Goal: Task Accomplishment & Management: Manage account settings

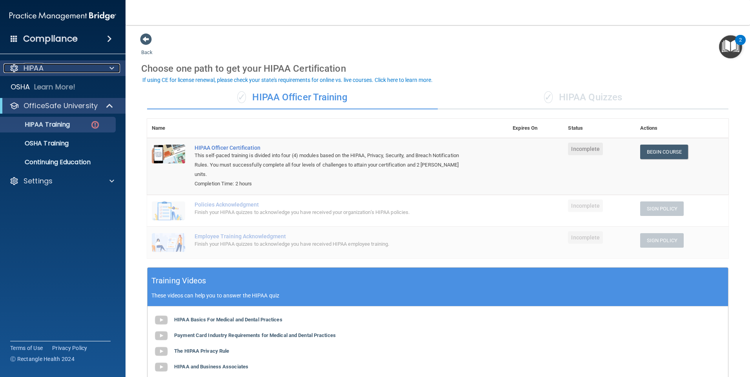
click at [47, 69] on div "HIPAA" at bounding box center [52, 68] width 97 height 9
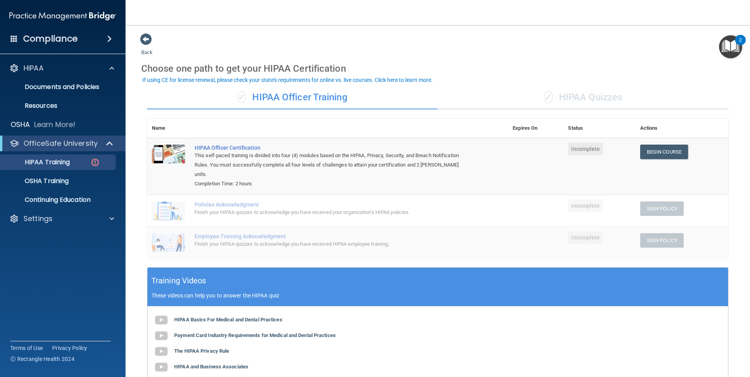
click at [61, 33] on h4 "Compliance" at bounding box center [50, 38] width 55 height 11
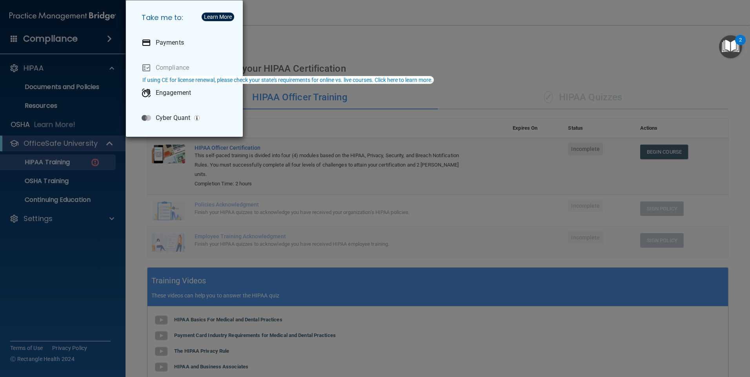
click at [278, 28] on div "Take me to: Payments Compliance Engagement Cyber Quant" at bounding box center [375, 188] width 750 height 377
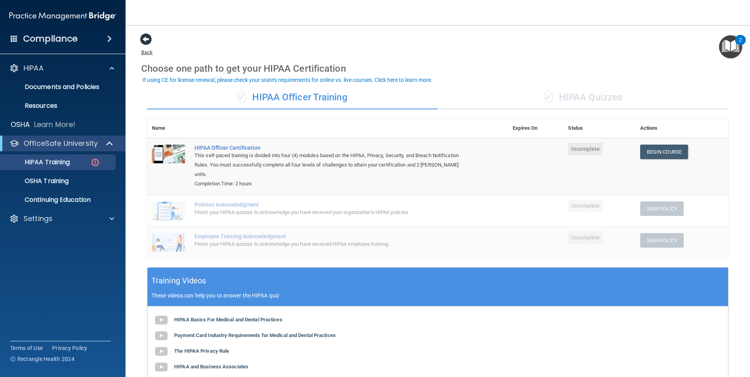
click at [148, 36] on span at bounding box center [146, 39] width 12 height 12
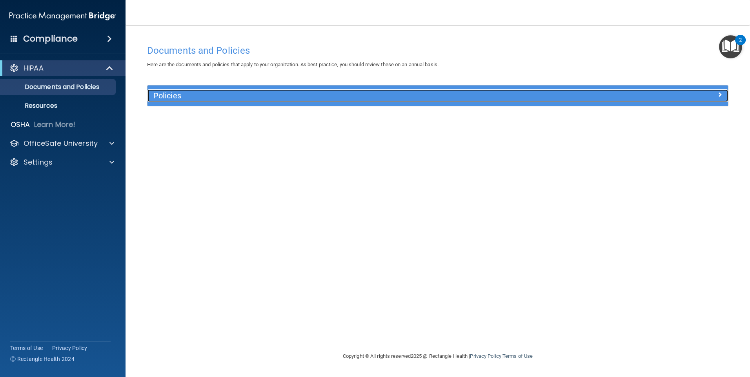
click at [312, 95] on h5 "Policies" at bounding box center [365, 95] width 424 height 9
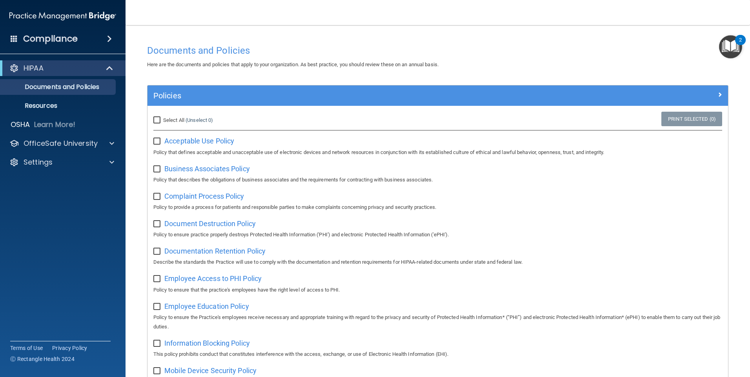
click at [709, 89] on div "Policies" at bounding box center [438, 96] width 581 height 20
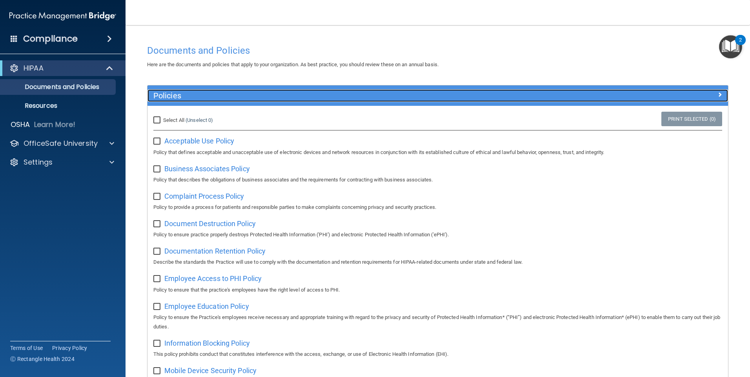
click at [718, 95] on span at bounding box center [720, 94] width 5 height 9
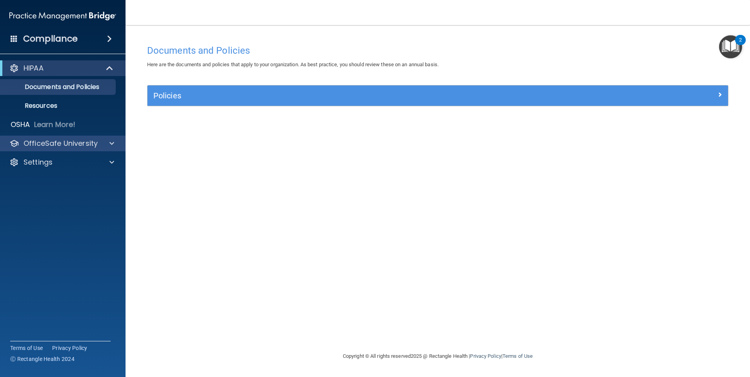
click at [53, 138] on div "OfficeSafe University" at bounding box center [63, 144] width 126 height 16
click at [54, 144] on p "OfficeSafe University" at bounding box center [61, 143] width 74 height 9
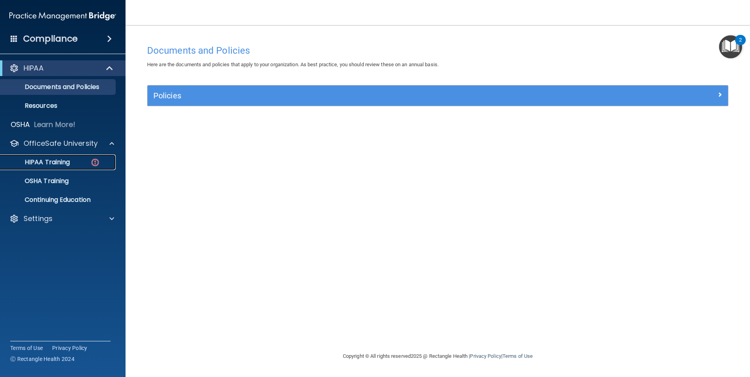
click at [55, 162] on p "HIPAA Training" at bounding box center [37, 162] width 65 height 8
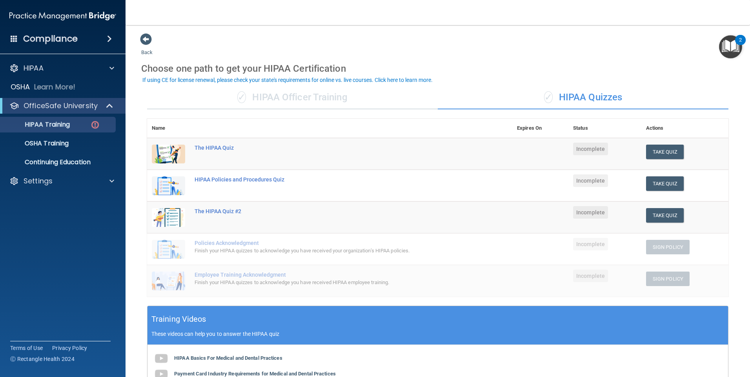
click at [10, 39] on div "Compliance" at bounding box center [63, 38] width 126 height 17
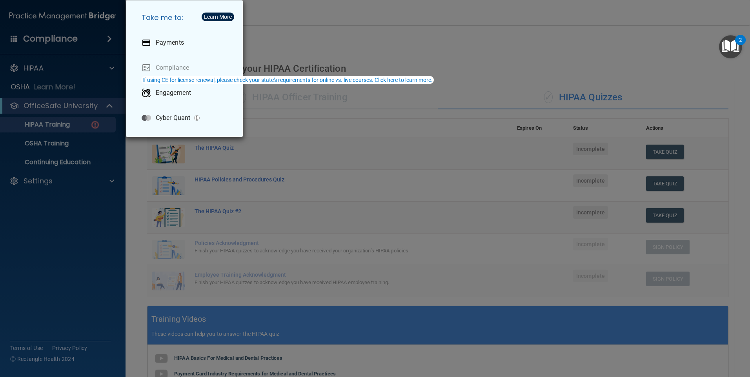
click at [357, 52] on div "Take me to: Payments Compliance Engagement Cyber Quant" at bounding box center [375, 188] width 750 height 377
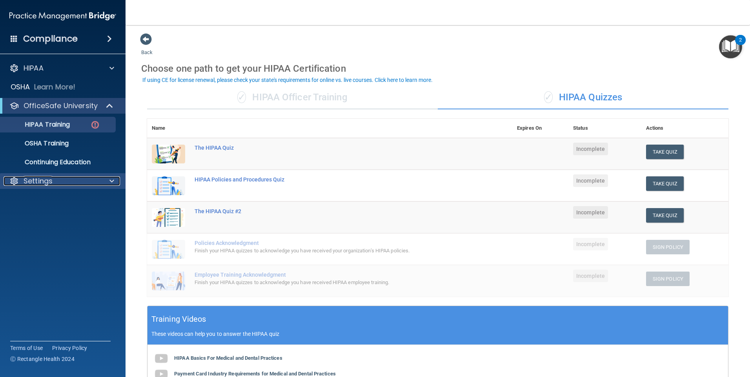
click at [67, 180] on div "Settings" at bounding box center [52, 181] width 97 height 9
click at [61, 200] on p "My Account" at bounding box center [58, 200] width 107 height 8
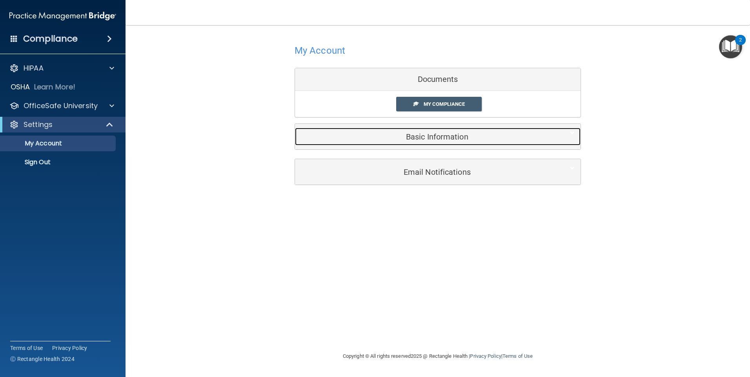
click at [428, 140] on h5 "Basic Information" at bounding box center [426, 137] width 250 height 9
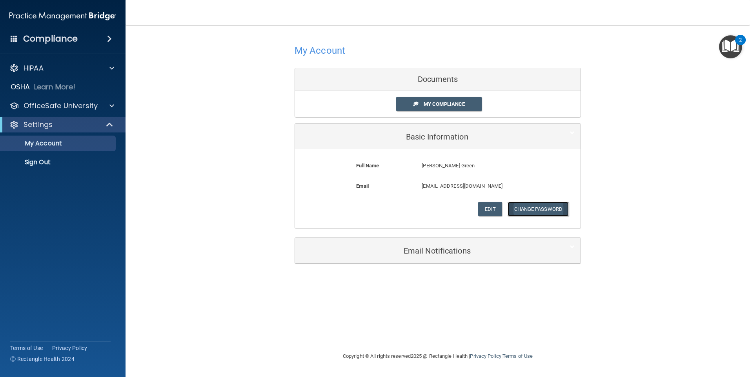
click at [529, 209] on button "Change Password" at bounding box center [539, 209] width 62 height 15
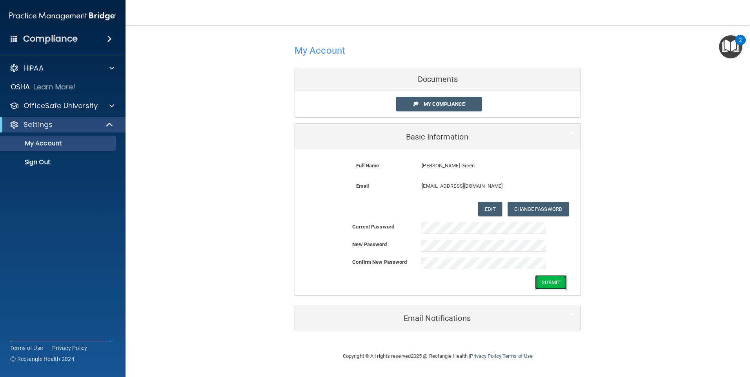
click at [559, 284] on button "Submit" at bounding box center [551, 282] width 32 height 15
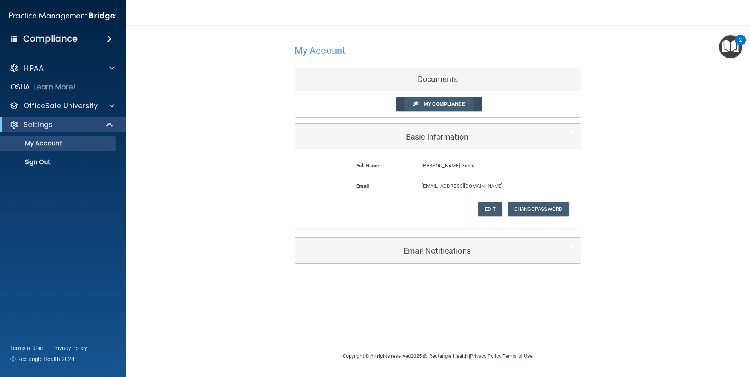
click at [461, 101] on link "My Compliance" at bounding box center [439, 104] width 86 height 15
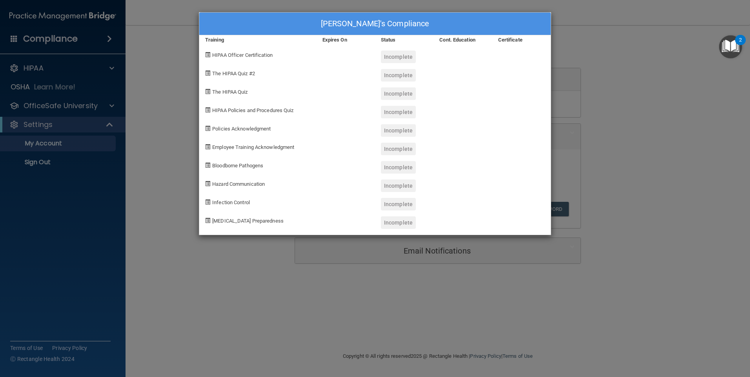
click at [390, 289] on div "[PERSON_NAME]'s Compliance Training Expires On Status Cont. Education Certifica…" at bounding box center [375, 188] width 750 height 377
